Goal: Information Seeking & Learning: Learn about a topic

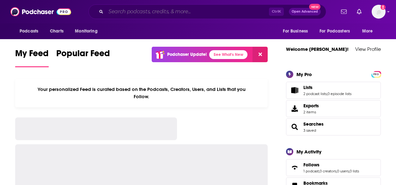
drag, startPoint x: 0, startPoint y: 0, endPoint x: 165, endPoint y: 13, distance: 165.6
click at [165, 13] on input "Search podcasts, credits, & more..." at bounding box center [187, 12] width 163 height 10
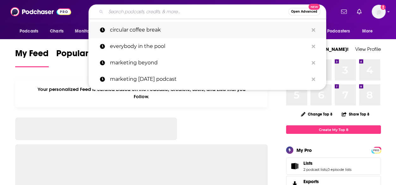
click at [138, 31] on p "circular coffee break" at bounding box center [209, 30] width 198 height 16
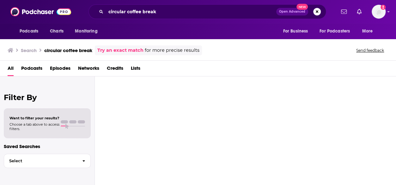
type input "circular coffee break"
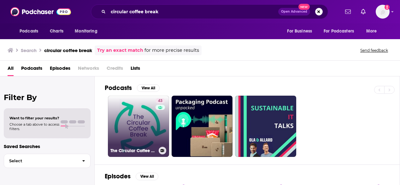
click at [133, 123] on link "43 The Circular Coffee Break" at bounding box center [138, 126] width 61 height 61
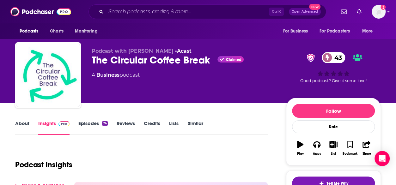
click at [303, 146] on button "Play" at bounding box center [300, 148] width 16 height 23
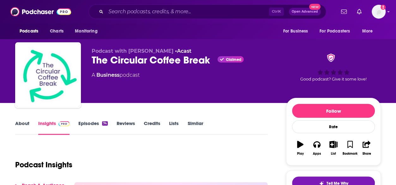
click at [296, 146] on button "Play" at bounding box center [300, 148] width 16 height 23
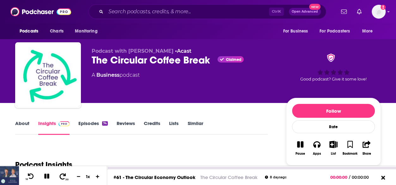
click at [64, 176] on icon at bounding box center [63, 176] width 8 height 6
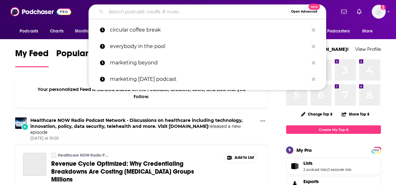
click at [140, 12] on input "Search podcasts, credits, & more..." at bounding box center [197, 12] width 182 height 10
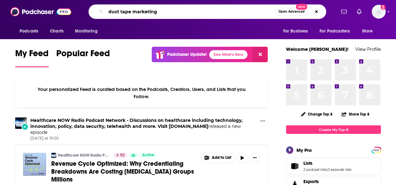
type input "duct tape marketing"
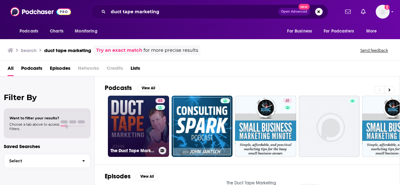
click at [128, 128] on link "65 The Duct Tape Marketing Podcast" at bounding box center [138, 126] width 61 height 61
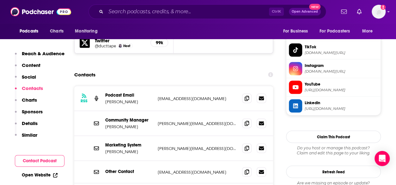
scroll to position [628, 0]
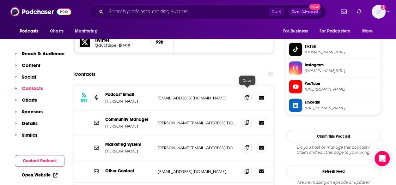
click at [247, 120] on icon at bounding box center [246, 122] width 4 height 5
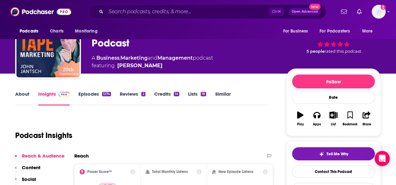
scroll to position [15, 0]
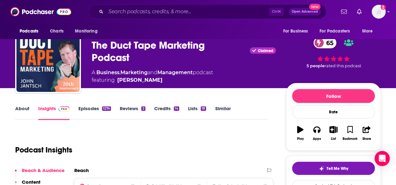
click at [85, 108] on link "Episodes 1274" at bounding box center [94, 112] width 33 height 15
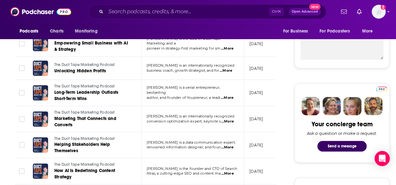
scroll to position [242, 0]
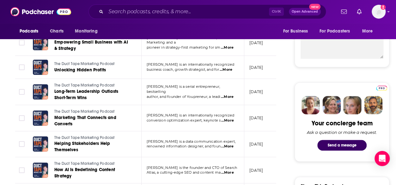
click at [230, 144] on span "...More" at bounding box center [227, 146] width 13 height 5
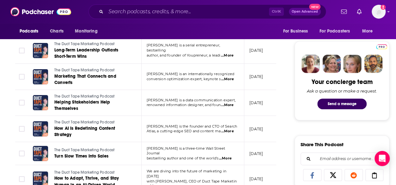
scroll to position [284, 0]
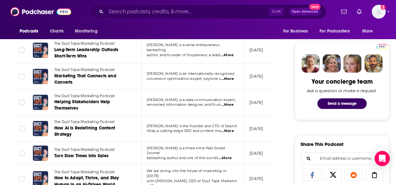
click at [233, 128] on span "...More" at bounding box center [227, 130] width 13 height 5
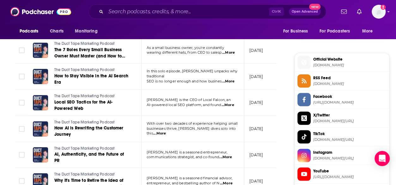
scroll to position [542, 0]
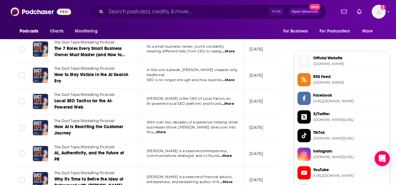
click at [226, 153] on span "...More" at bounding box center [225, 155] width 13 height 5
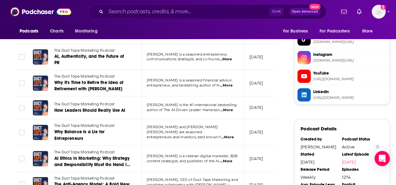
scroll to position [639, 0]
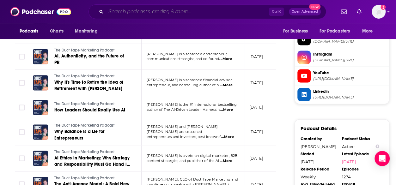
click at [141, 12] on input "Search podcasts, credits, & more..." at bounding box center [187, 12] width 163 height 10
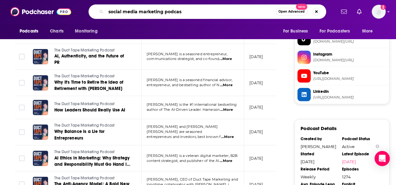
type input "social media marketing podcast"
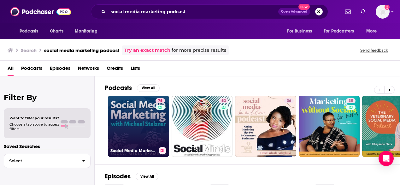
click at [128, 119] on link "75 Social Media Marketing Podcast" at bounding box center [138, 126] width 61 height 61
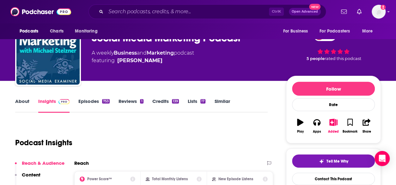
scroll to position [22, 0]
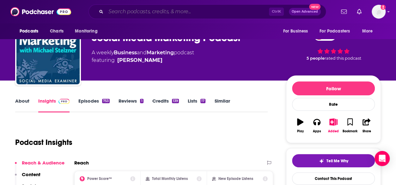
click at [138, 9] on input "Search podcasts, credits, & more..." at bounding box center [187, 12] width 163 height 10
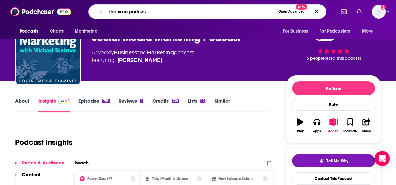
type input "the cmo podcast"
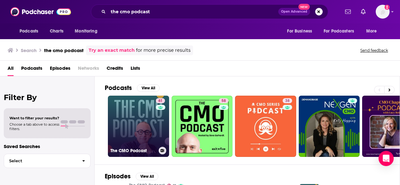
click at [128, 118] on link "61 The CMO Podcast" at bounding box center [138, 126] width 61 height 61
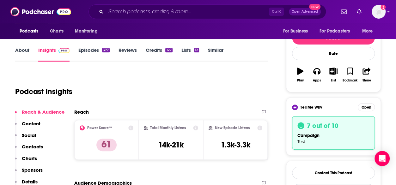
scroll to position [80, 0]
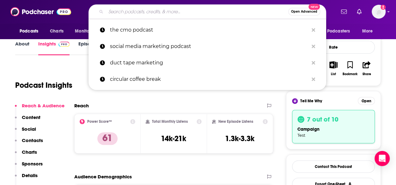
click at [168, 12] on input "Search podcasts, credits, & more..." at bounding box center [197, 12] width 182 height 10
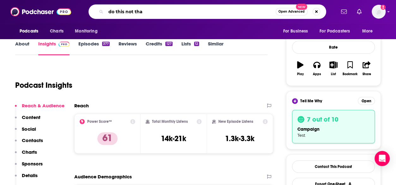
type input "do this not that"
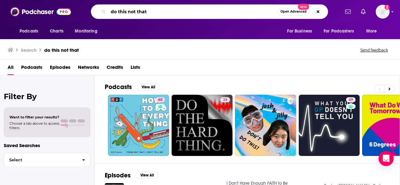
click at [126, 12] on input "do this not that" at bounding box center [193, 12] width 170 height 10
type input "do this, not that"
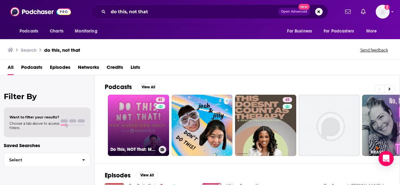
click at [132, 114] on link "61 Do This, NOT That: Marketing Tips with Jay Schwedelson l Presented By Marigo…" at bounding box center [138, 125] width 61 height 61
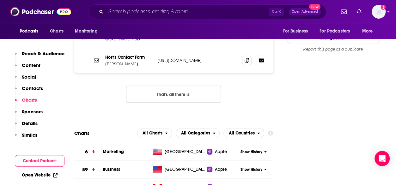
scroll to position [636, 0]
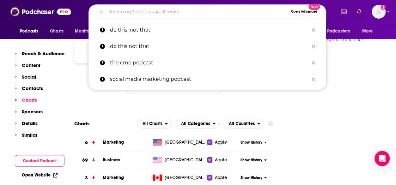
click at [201, 8] on input "Search podcasts, credits, & more..." at bounding box center [197, 12] width 182 height 10
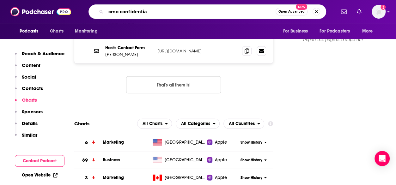
type input "cmo confidential"
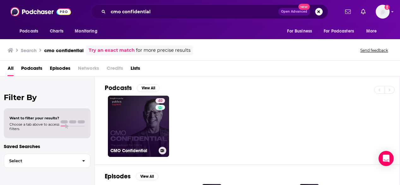
click at [132, 130] on link "40 CMO Confidential" at bounding box center [138, 126] width 61 height 61
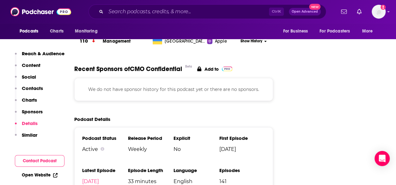
scroll to position [745, 0]
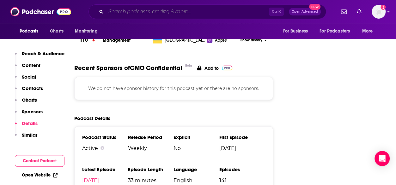
click at [129, 9] on input "Search podcasts, credits, & more..." at bounding box center [187, 12] width 163 height 10
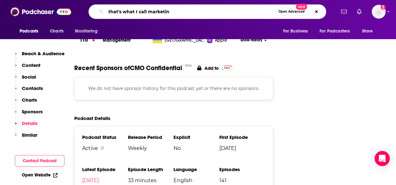
type input "that's what I call marketing"
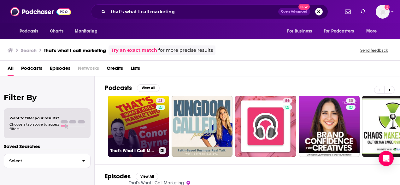
click at [141, 117] on link "41 That's What I Call Marketing" at bounding box center [138, 126] width 61 height 61
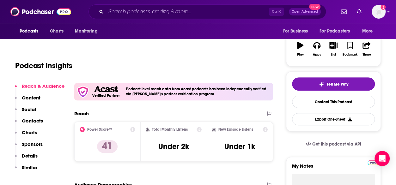
scroll to position [100, 0]
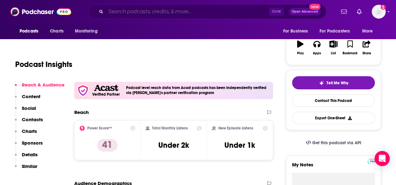
click at [150, 11] on input "Search podcasts, credits, & more..." at bounding box center [187, 12] width 163 height 10
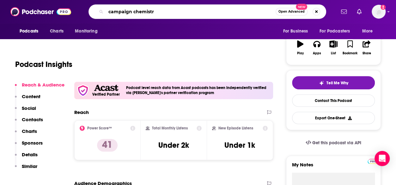
type input "campaign chemistry"
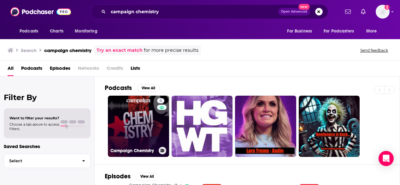
click at [135, 123] on link "4 Campaign Chemistry" at bounding box center [138, 126] width 61 height 61
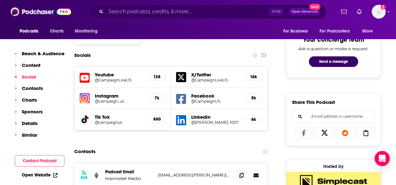
scroll to position [327, 0]
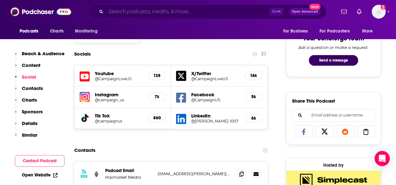
click at [158, 11] on input "Search podcasts, credits, & more..." at bounding box center [187, 12] width 163 height 10
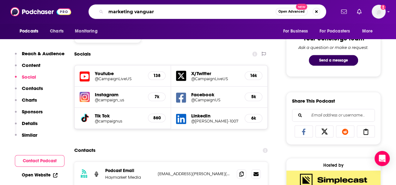
type input "marketing vanguard"
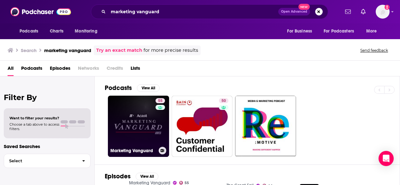
click at [144, 122] on link "55 Marketing Vanguard" at bounding box center [138, 126] width 61 height 61
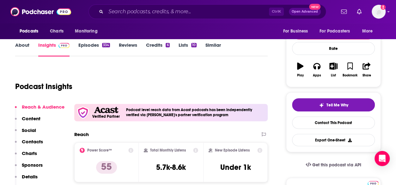
scroll to position [93, 0]
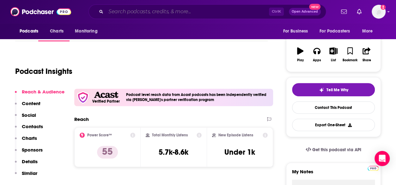
click at [168, 8] on input "Search podcasts, credits, & more..." at bounding box center [187, 12] width 163 height 10
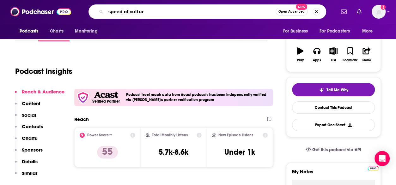
type input "speed of culture"
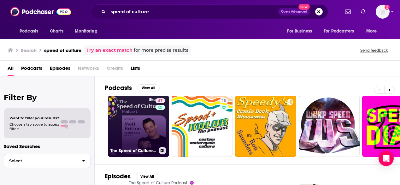
click at [132, 131] on link "47 The Speed of Culture Podcast" at bounding box center [138, 126] width 61 height 61
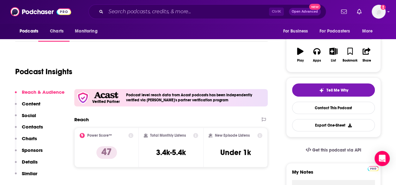
scroll to position [96, 0]
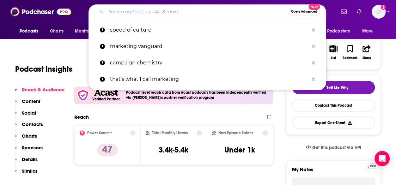
click at [205, 9] on input "Search podcasts, credits, & more..." at bounding box center [197, 12] width 182 height 10
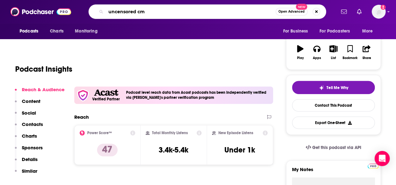
type input "uncensored cmo"
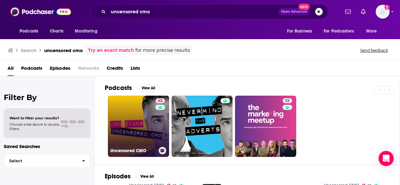
click at [143, 123] on link "62 Uncensored CMO" at bounding box center [138, 126] width 61 height 61
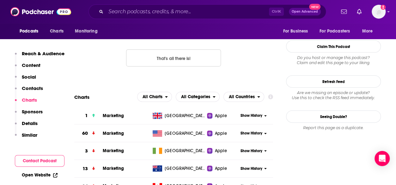
scroll to position [683, 0]
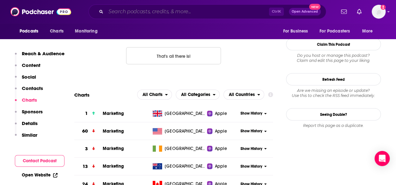
click at [155, 12] on input "Search podcasts, credits, & more..." at bounding box center [187, 12] width 163 height 10
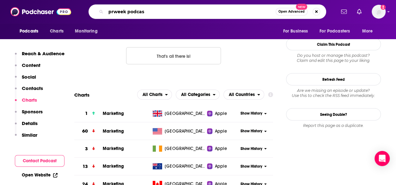
type input "prweek podcast"
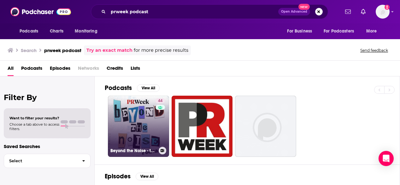
click at [132, 124] on link "44 Beyond the Noise - the PRWeek podcast" at bounding box center [138, 126] width 61 height 61
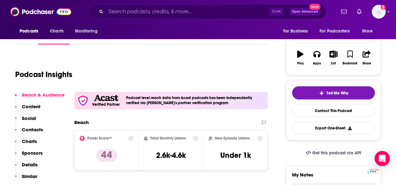
scroll to position [68, 0]
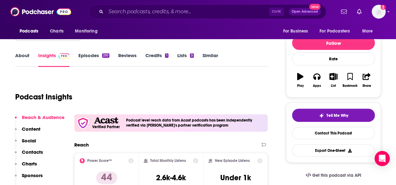
click at [20, 57] on link "About" at bounding box center [22, 59] width 14 height 15
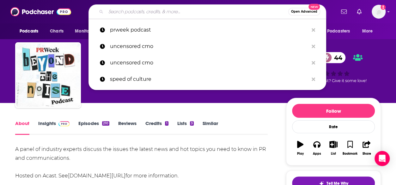
click at [159, 14] on input "Search podcasts, credits, & more..." at bounding box center [197, 12] width 182 height 10
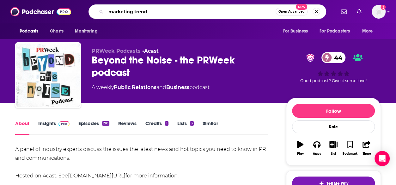
type input "marketing trends"
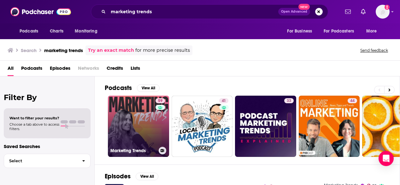
click at [140, 132] on link "59 Marketing Trends" at bounding box center [138, 126] width 61 height 61
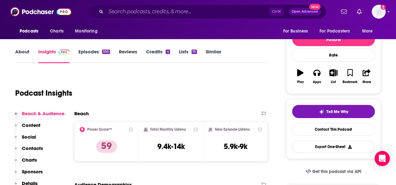
scroll to position [80, 0]
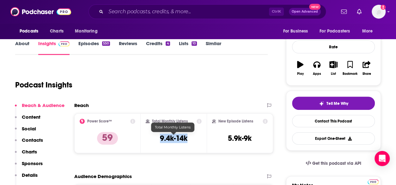
drag, startPoint x: 191, startPoint y: 140, endPoint x: 157, endPoint y: 140, distance: 34.1
click at [157, 140] on div "Total Monthly Listens 9.4k-14k" at bounding box center [174, 133] width 56 height 29
copy h3 "9.4k-14k"
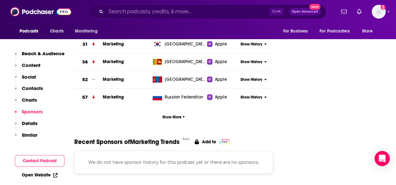
scroll to position [827, 0]
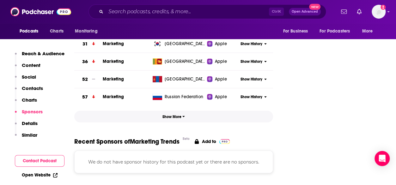
click at [174, 115] on span "Show More" at bounding box center [173, 117] width 22 height 4
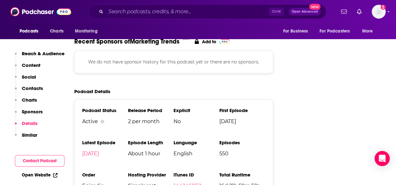
scroll to position [1510, 0]
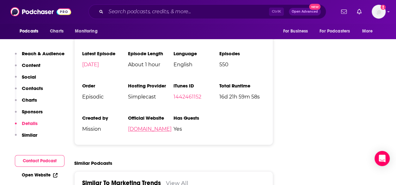
click at [145, 126] on link "mission.org" at bounding box center [150, 129] width 44 height 6
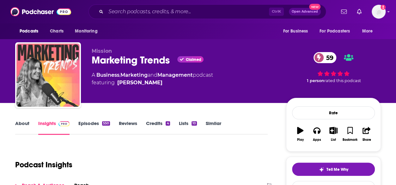
click at [23, 125] on link "About" at bounding box center [22, 127] width 14 height 15
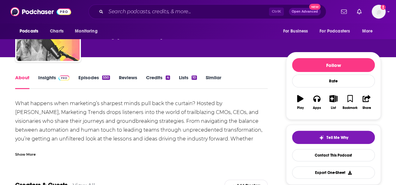
scroll to position [47, 0]
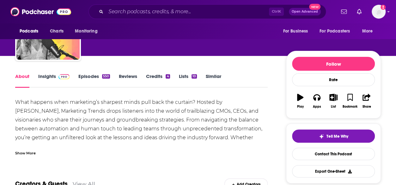
click at [27, 152] on div "Show More" at bounding box center [25, 153] width 21 height 6
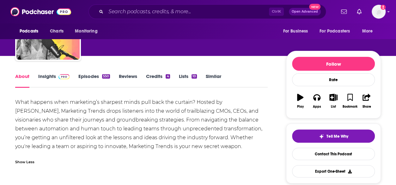
drag, startPoint x: 244, startPoint y: 146, endPoint x: 9, endPoint y: 105, distance: 239.3
copy div "What happens when marketing’s sharpest minds pull back the curtain? Hosted by […"
